Goal: Task Accomplishment & Management: Use online tool/utility

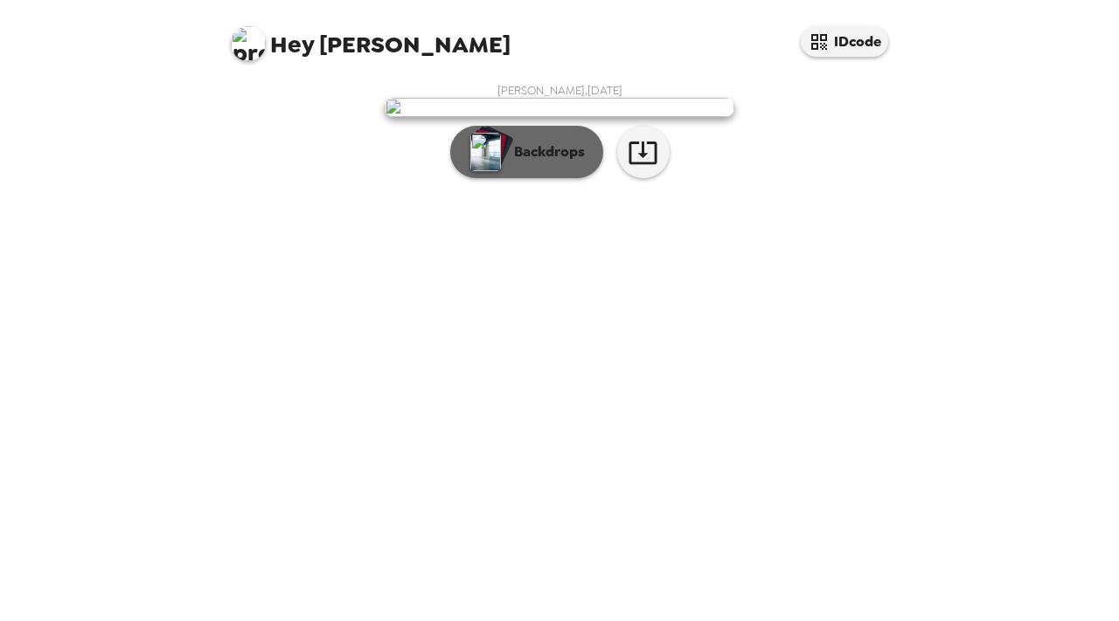
click at [473, 171] on img "button" at bounding box center [485, 152] width 31 height 38
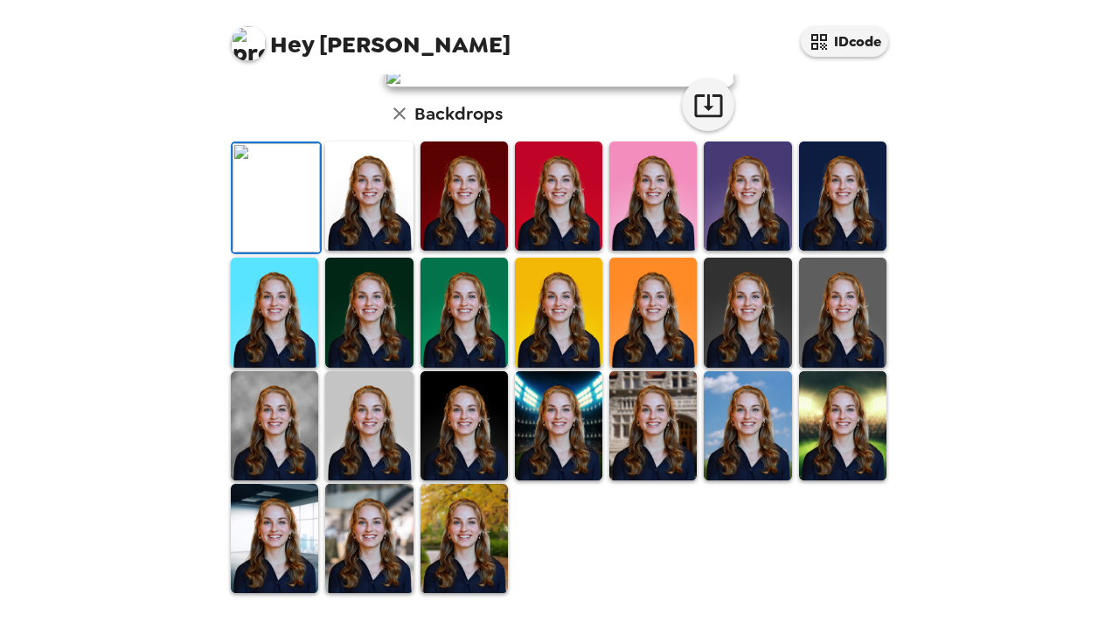
scroll to position [226, 0]
click at [636, 251] on img at bounding box center [652, 196] width 87 height 109
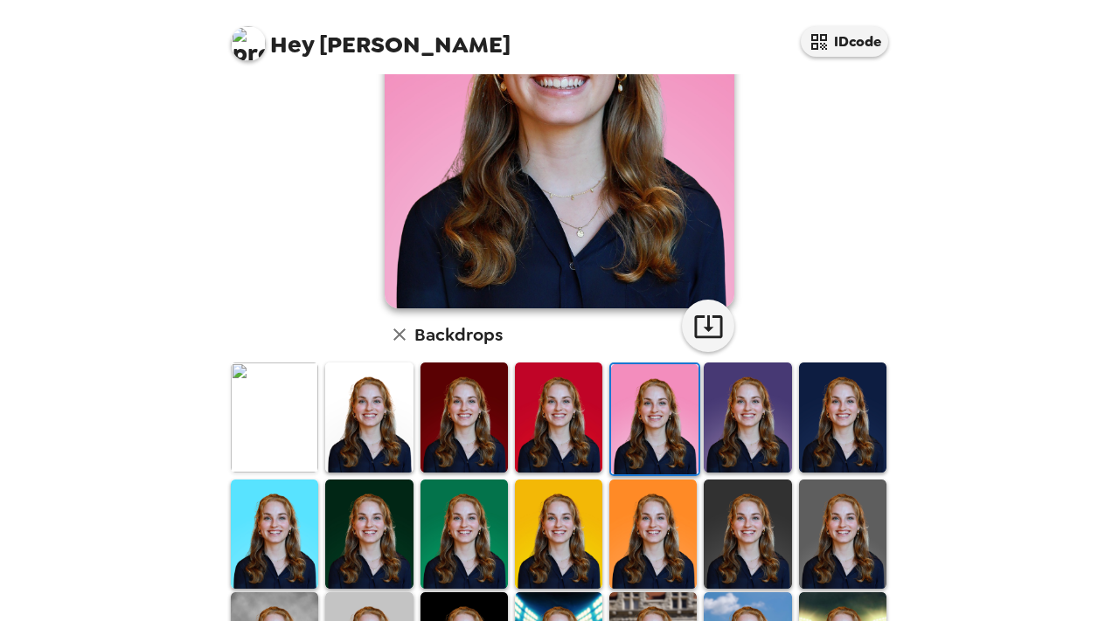
scroll to position [0, 0]
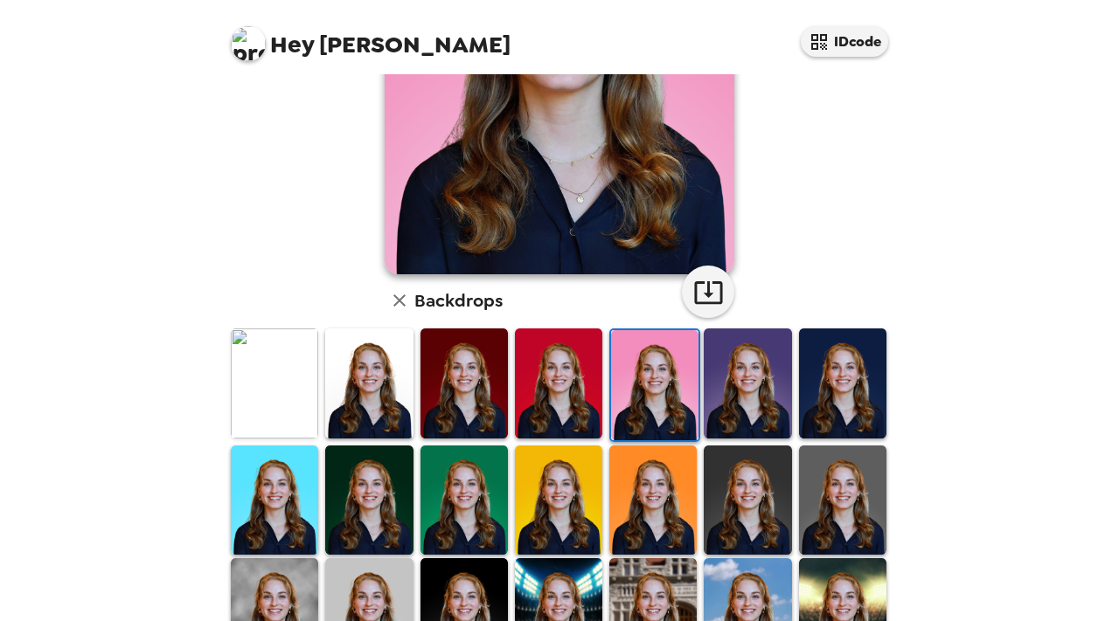
click at [721, 385] on img at bounding box center [747, 383] width 87 height 109
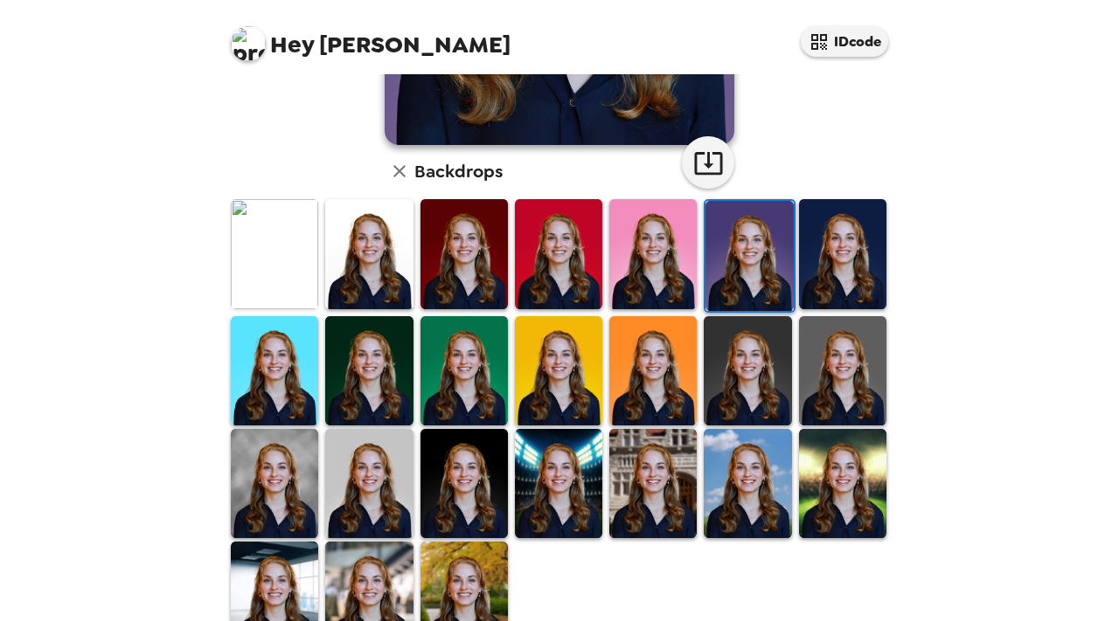
scroll to position [410, 0]
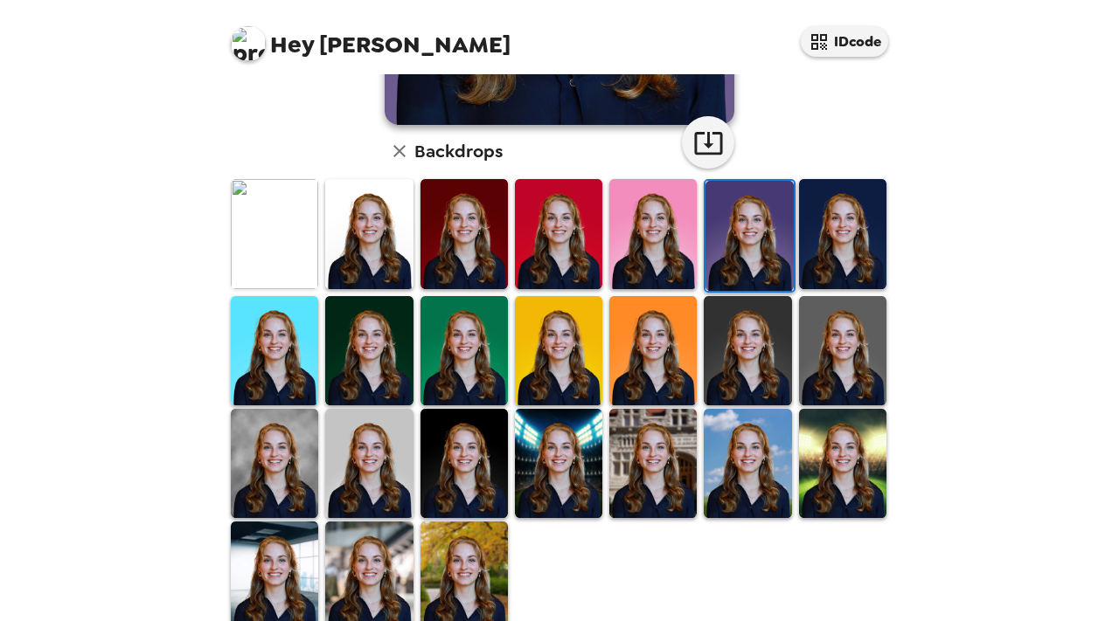
click at [533, 497] on img at bounding box center [558, 463] width 87 height 109
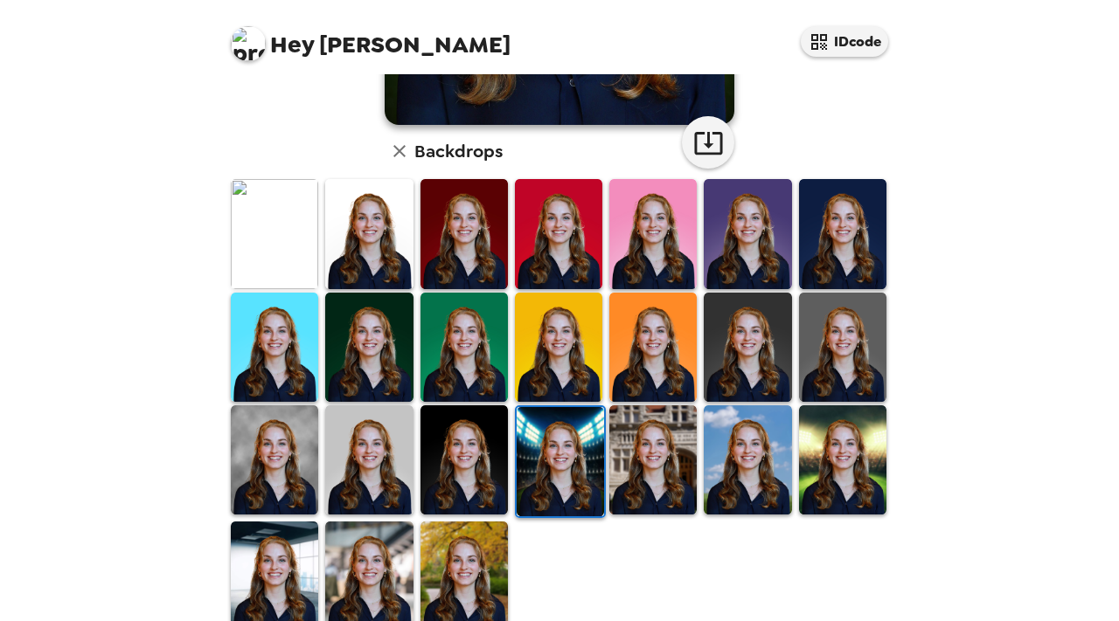
click at [554, 349] on img at bounding box center [558, 347] width 87 height 109
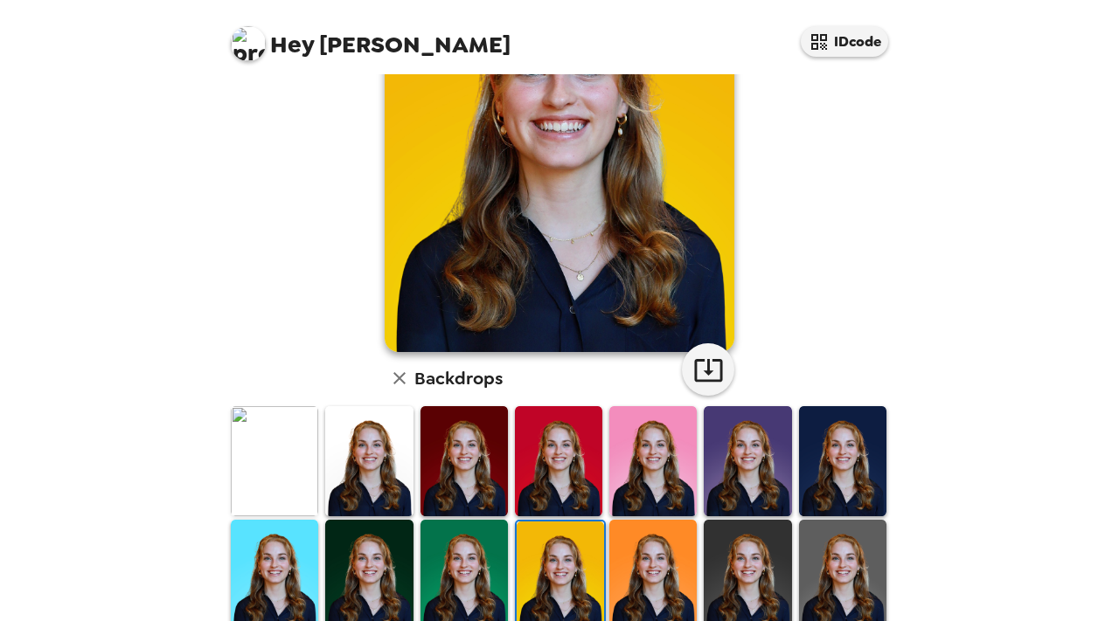
scroll to position [166, 0]
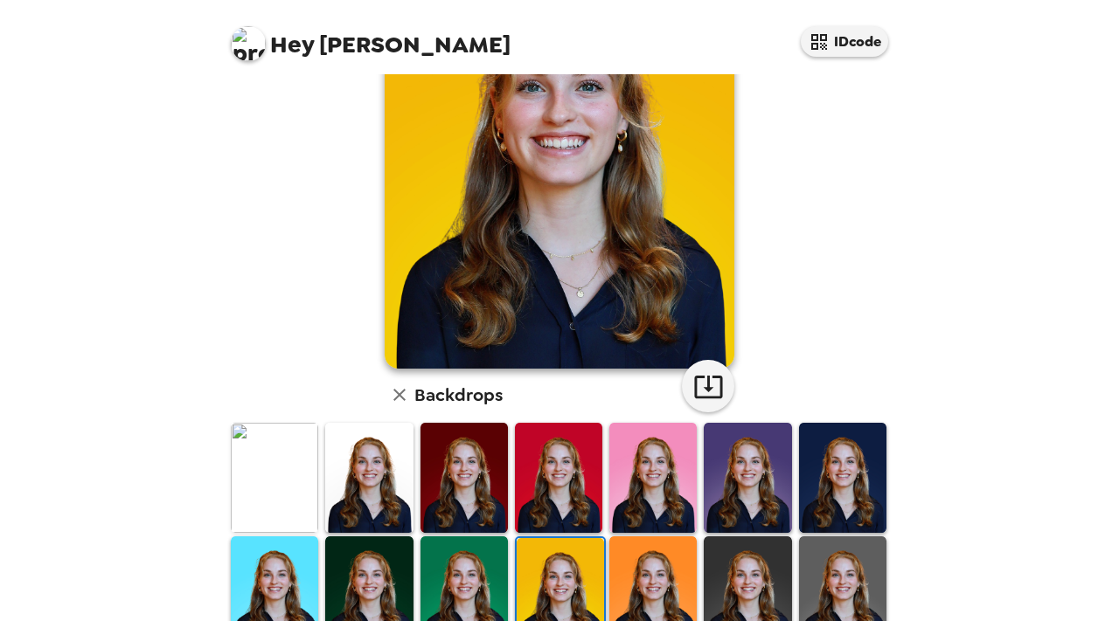
click at [656, 545] on img at bounding box center [652, 591] width 87 height 109
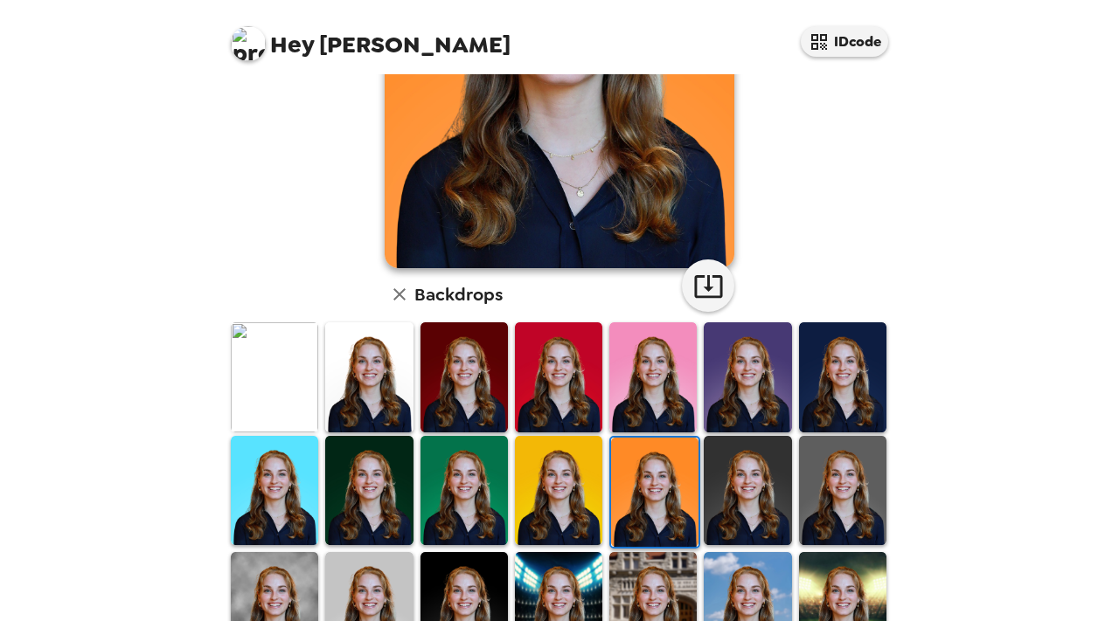
scroll to position [267, 0]
click at [355, 513] on img at bounding box center [368, 490] width 87 height 109
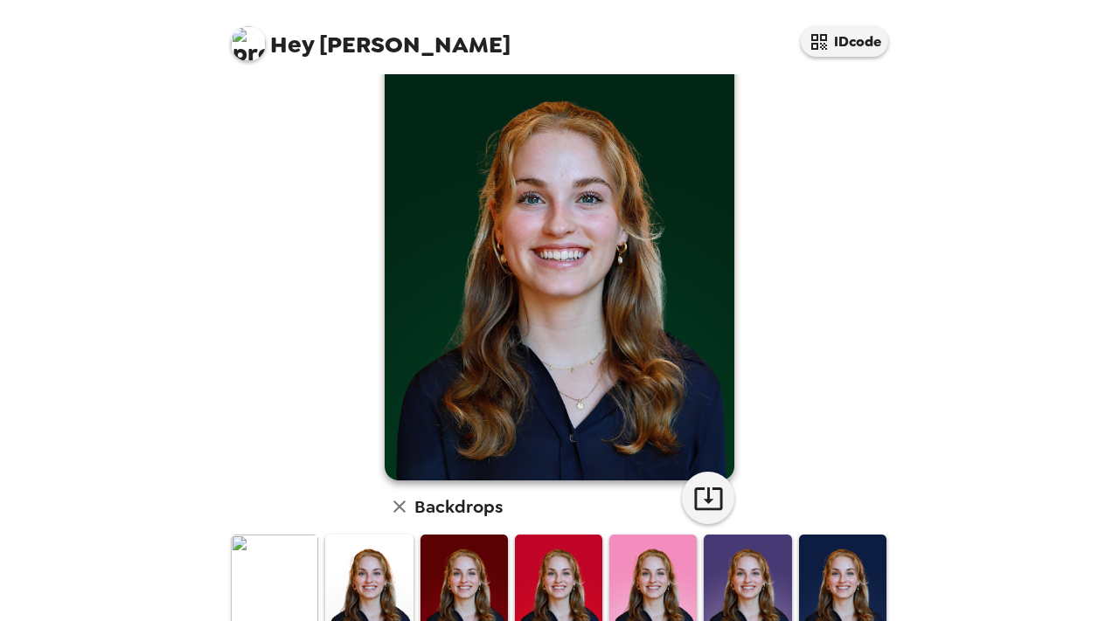
scroll to position [53, 0]
click at [436, 561] on img at bounding box center [463, 590] width 87 height 109
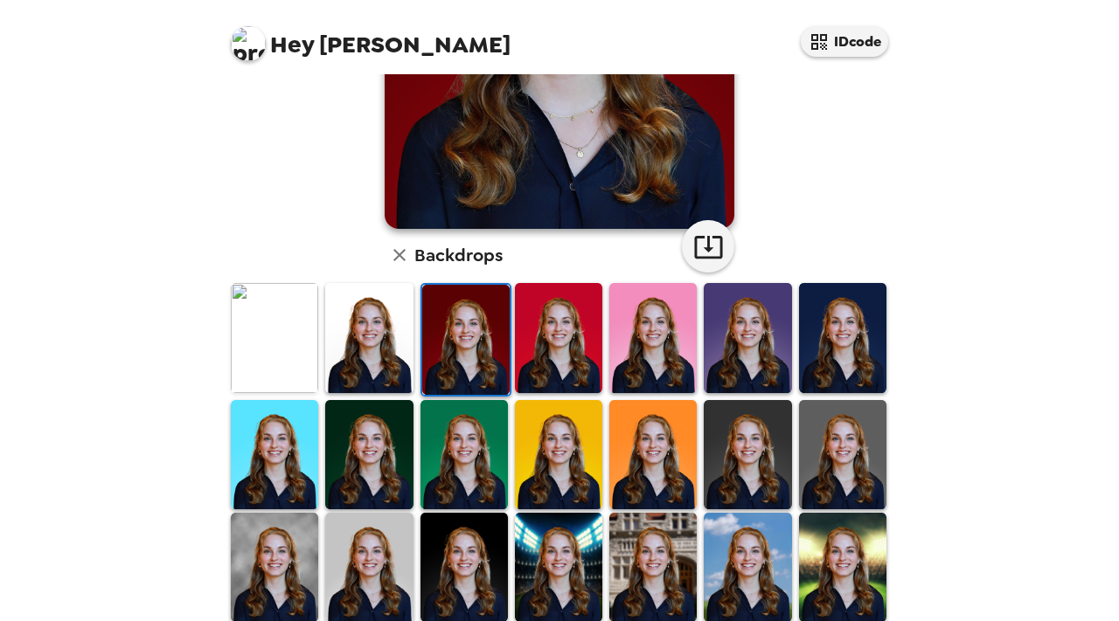
scroll to position [339, 0]
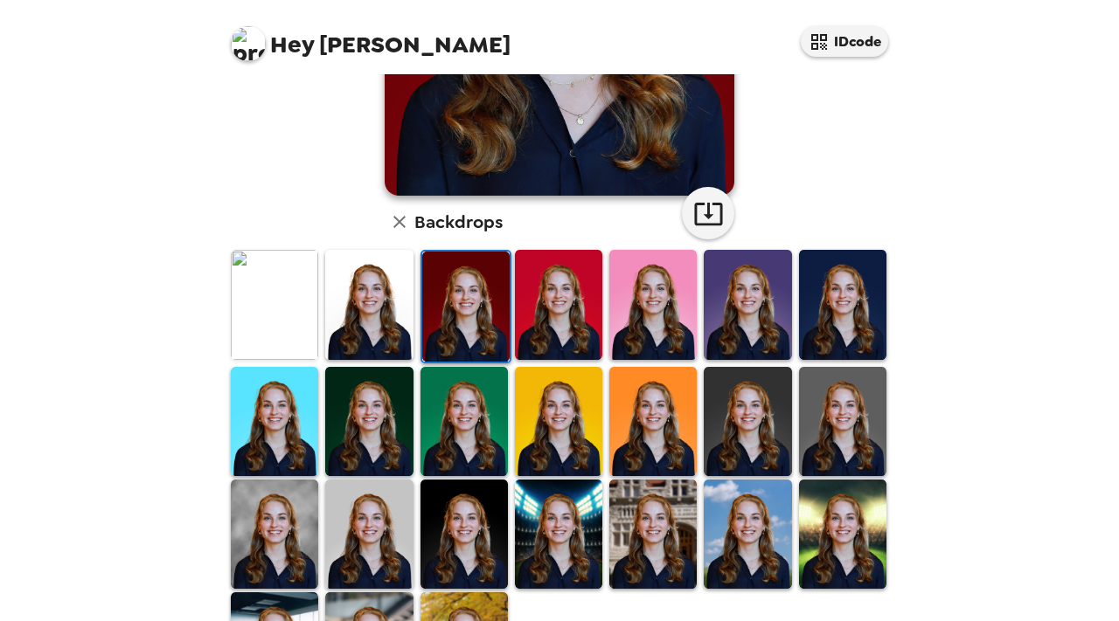
click at [795, 327] on div at bounding box center [842, 306] width 94 height 116
click at [809, 331] on img at bounding box center [842, 304] width 87 height 109
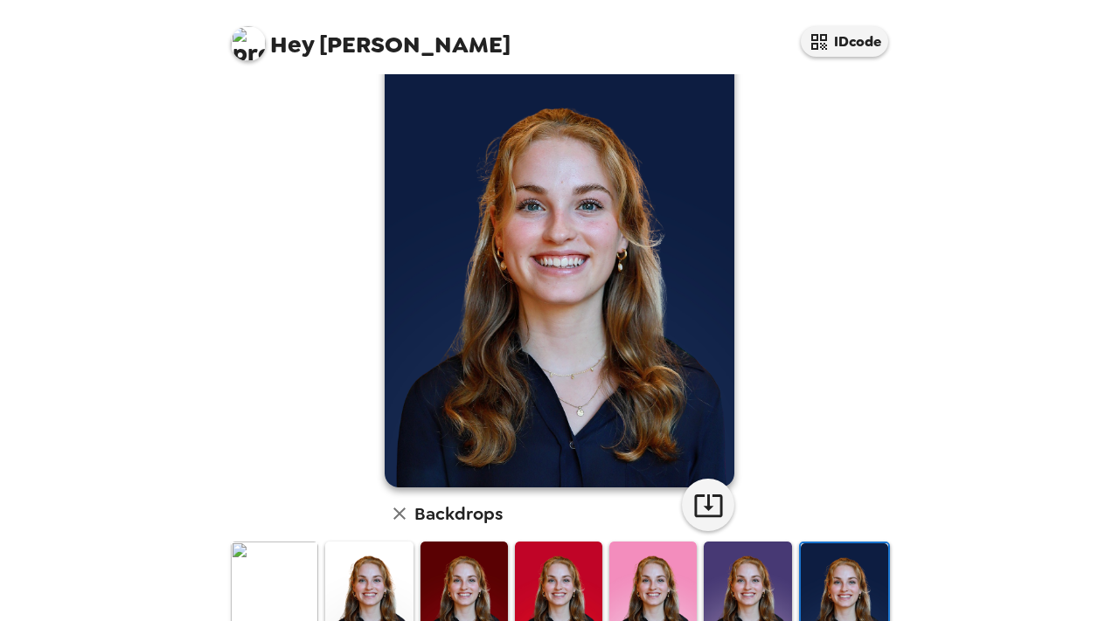
scroll to position [366, 0]
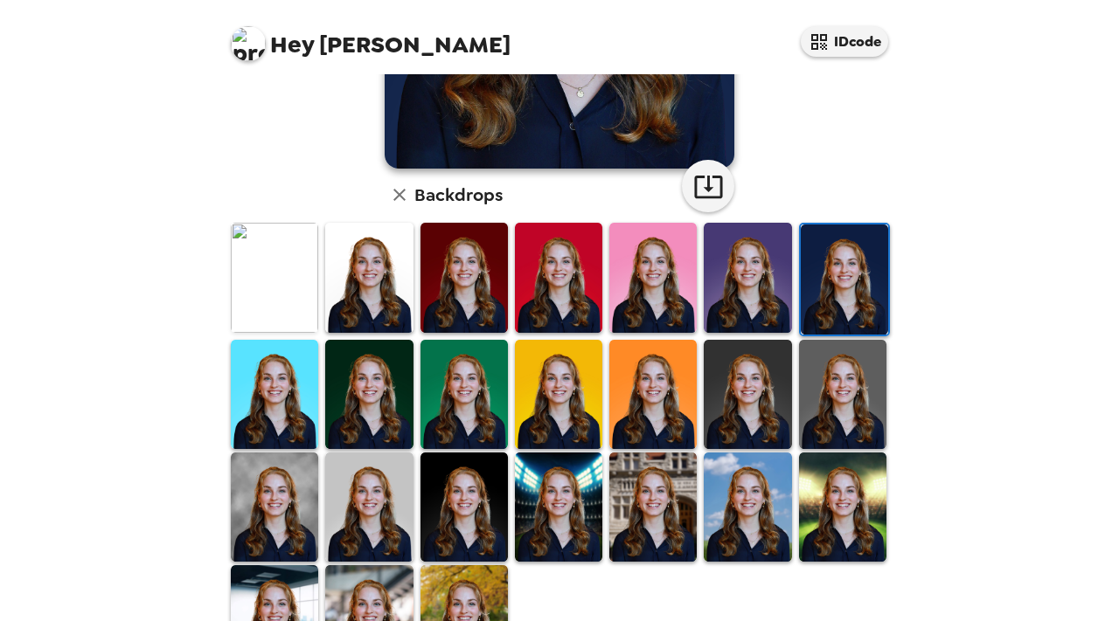
click at [752, 403] on img at bounding box center [747, 394] width 87 height 109
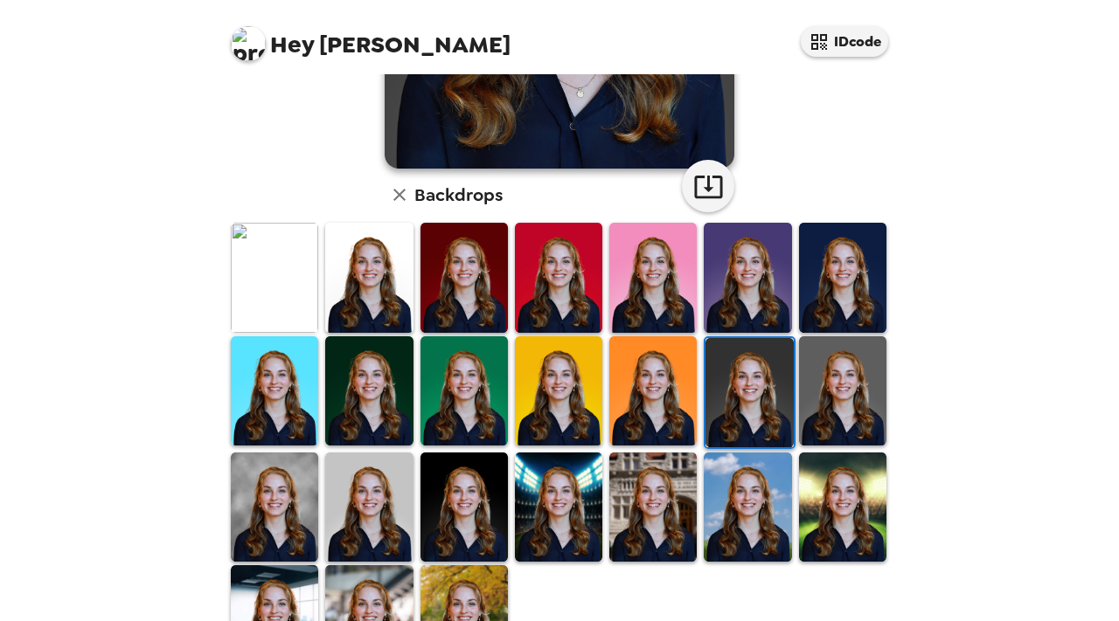
click at [663, 413] on img at bounding box center [652, 391] width 87 height 109
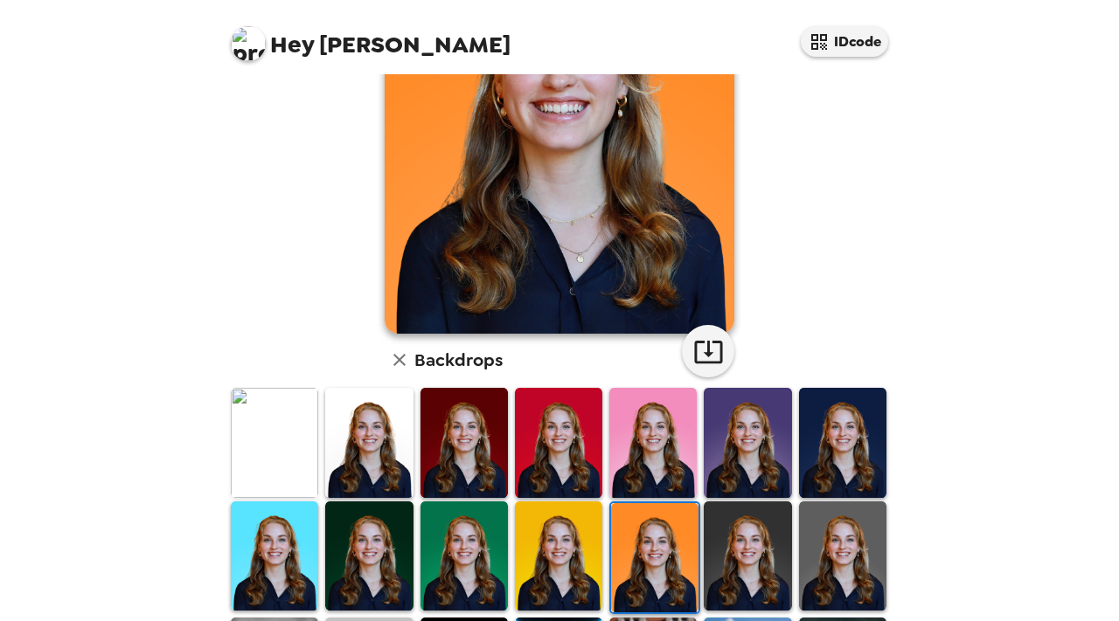
scroll to position [177, 0]
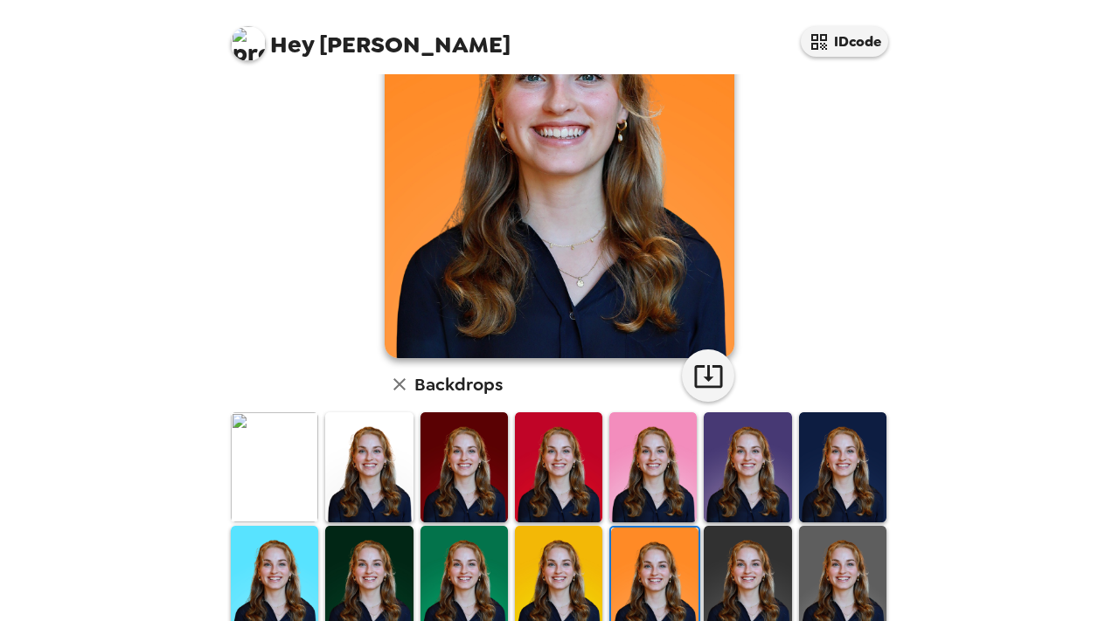
click at [566, 558] on img at bounding box center [558, 580] width 87 height 109
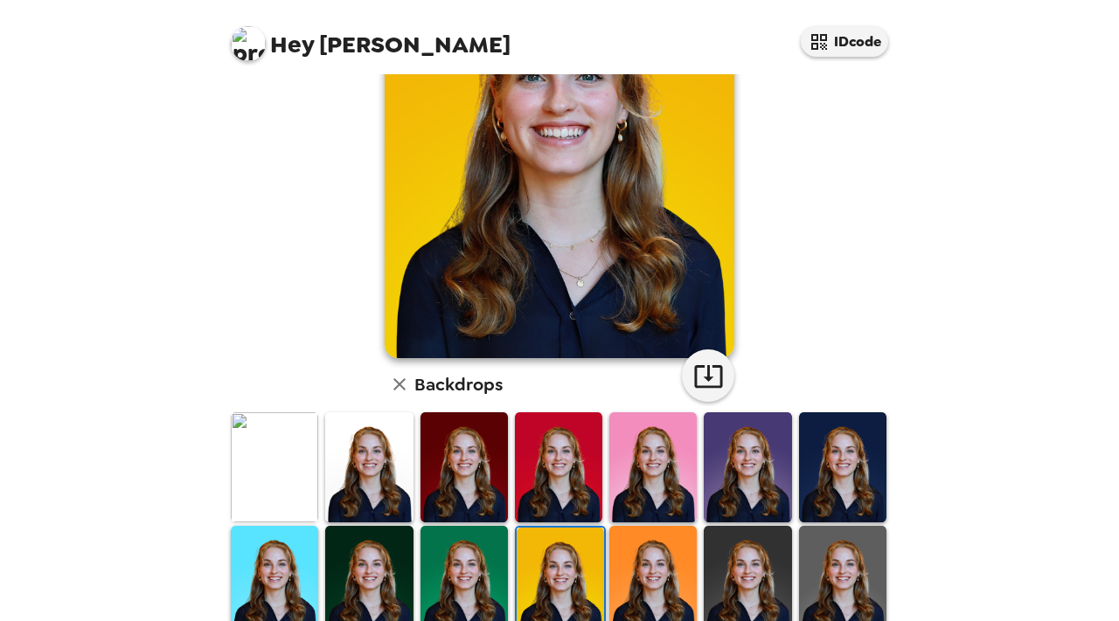
click at [628, 566] on img at bounding box center [652, 580] width 87 height 109
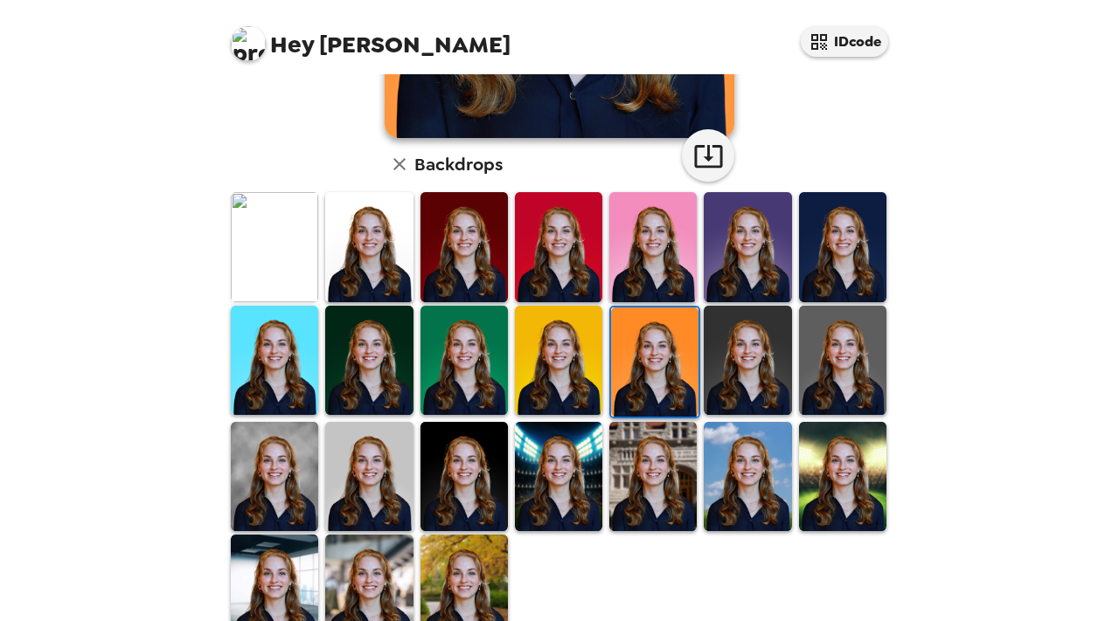
scroll to position [427, 0]
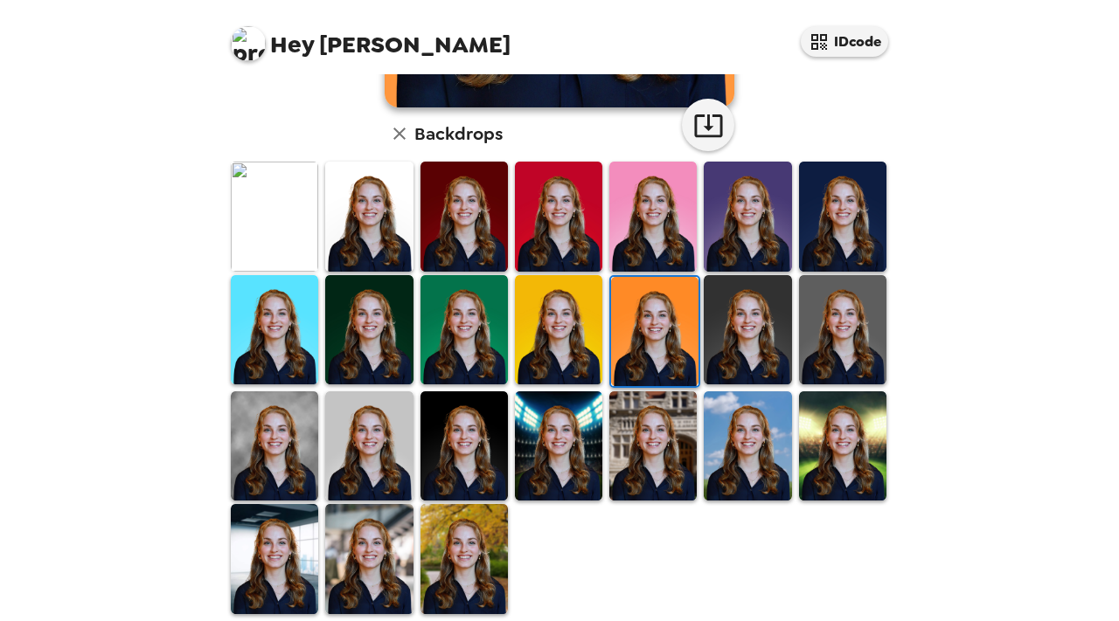
click at [832, 430] on img at bounding box center [842, 446] width 87 height 109
